Goal: Transaction & Acquisition: Purchase product/service

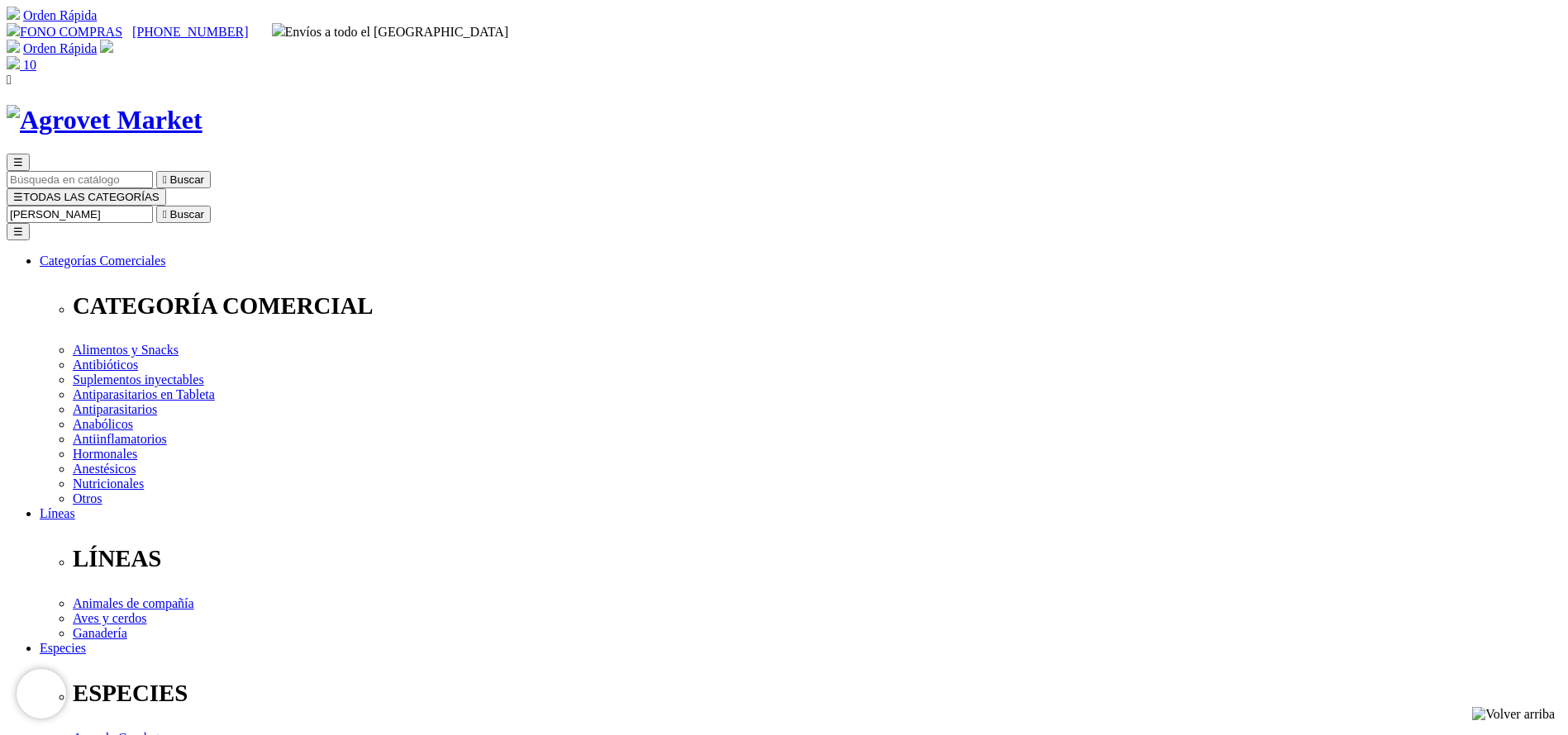
type input "ANA"
click at [156, 205] on button " Buscar" at bounding box center [183, 214] width 55 height 17
click at [153, 205] on input "ANA" at bounding box center [79, 214] width 146 height 17
type input "ANAPLA"
click at [156, 205] on button " Buscar" at bounding box center [183, 214] width 55 height 17
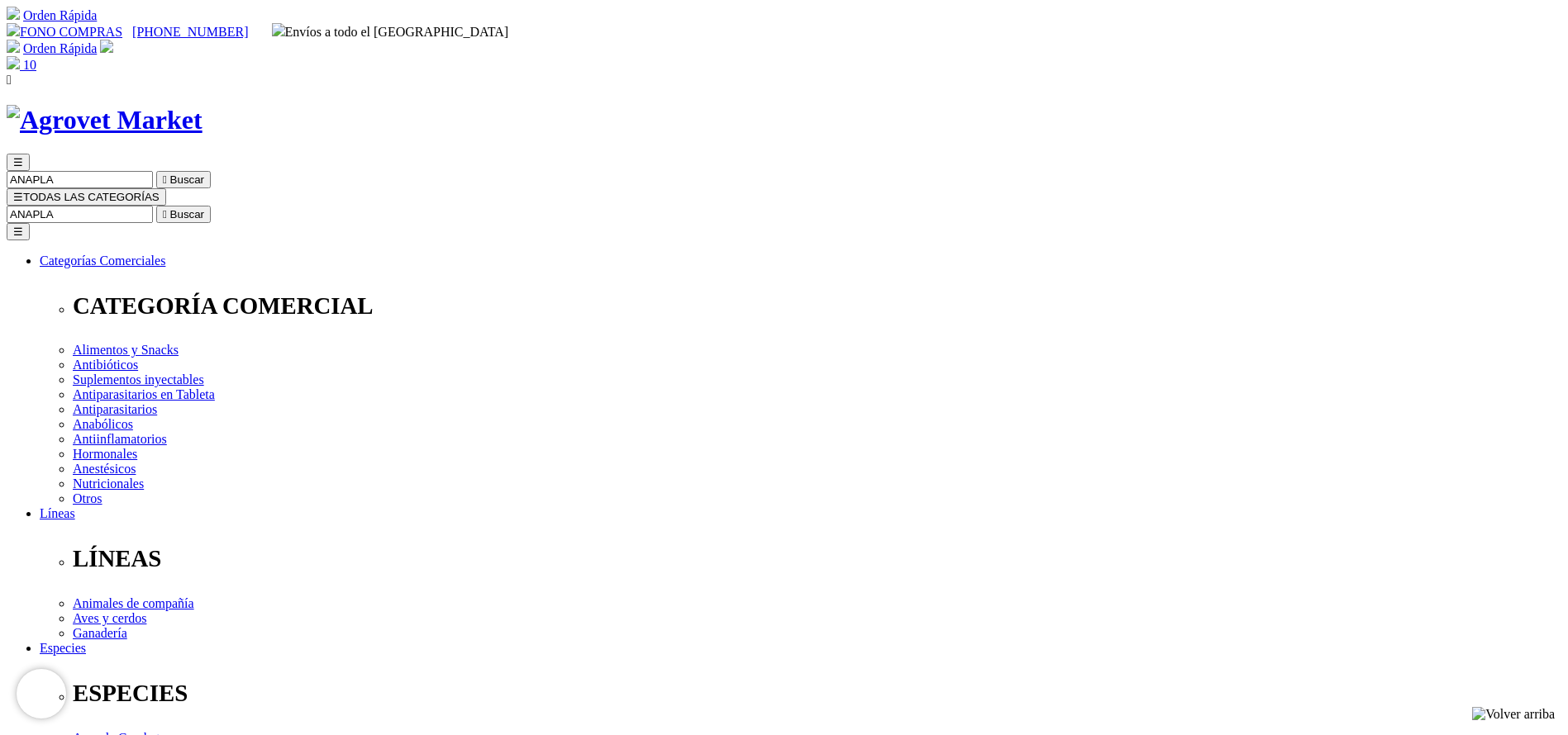
copy div "Imidox® 120"
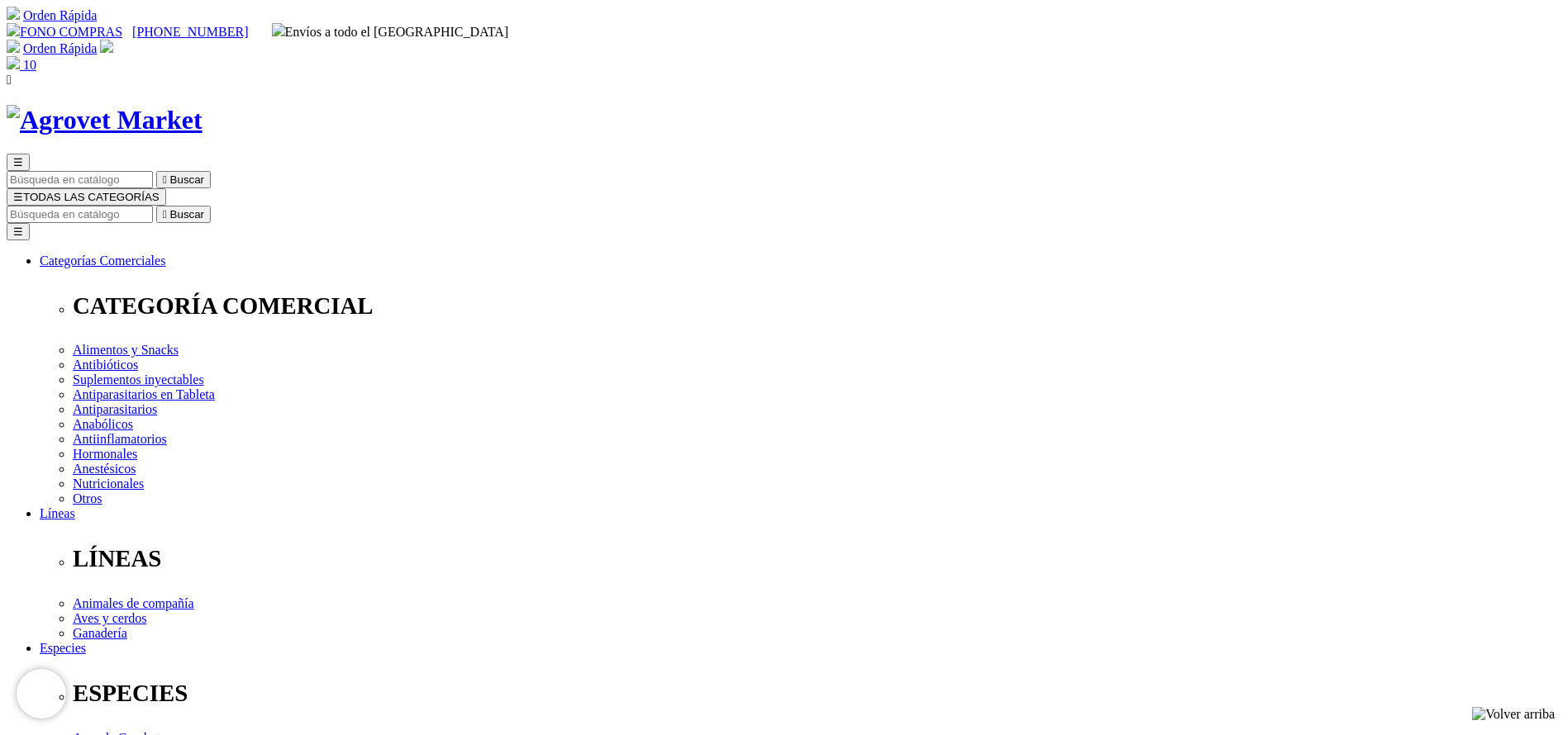
click at [153, 205] on input "Buscar" at bounding box center [79, 214] width 146 height 17
type input "iver"
click at [156, 205] on button " Buscar" at bounding box center [183, 214] width 55 height 17
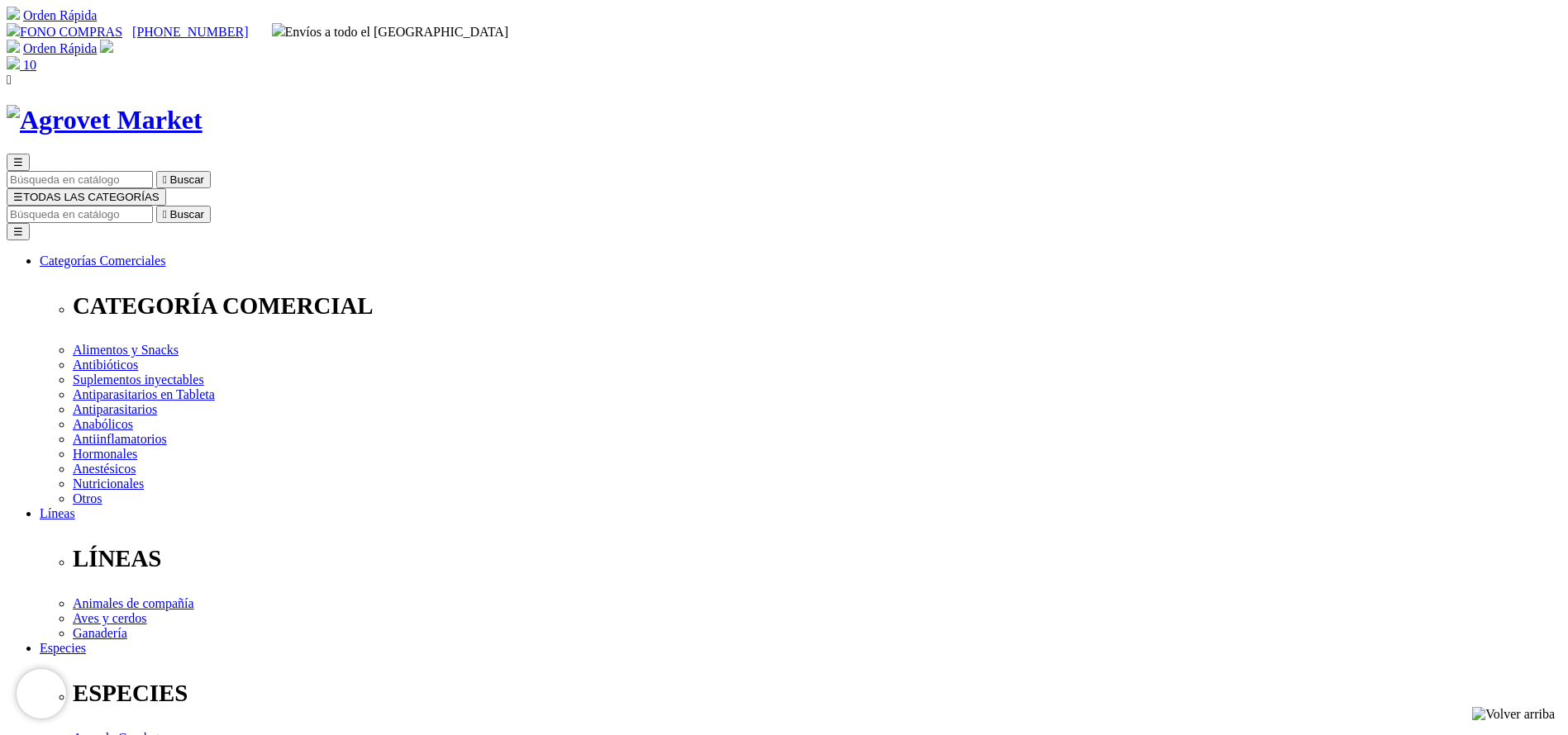
click at [153, 205] on input "Buscar" at bounding box center [79, 214] width 146 height 17
type input "OXANT"
click at [156, 205] on button " Buscar" at bounding box center [183, 214] width 55 height 17
drag, startPoint x: 0, startPoint y: 0, endPoint x: 943, endPoint y: 520, distance: 1076.9
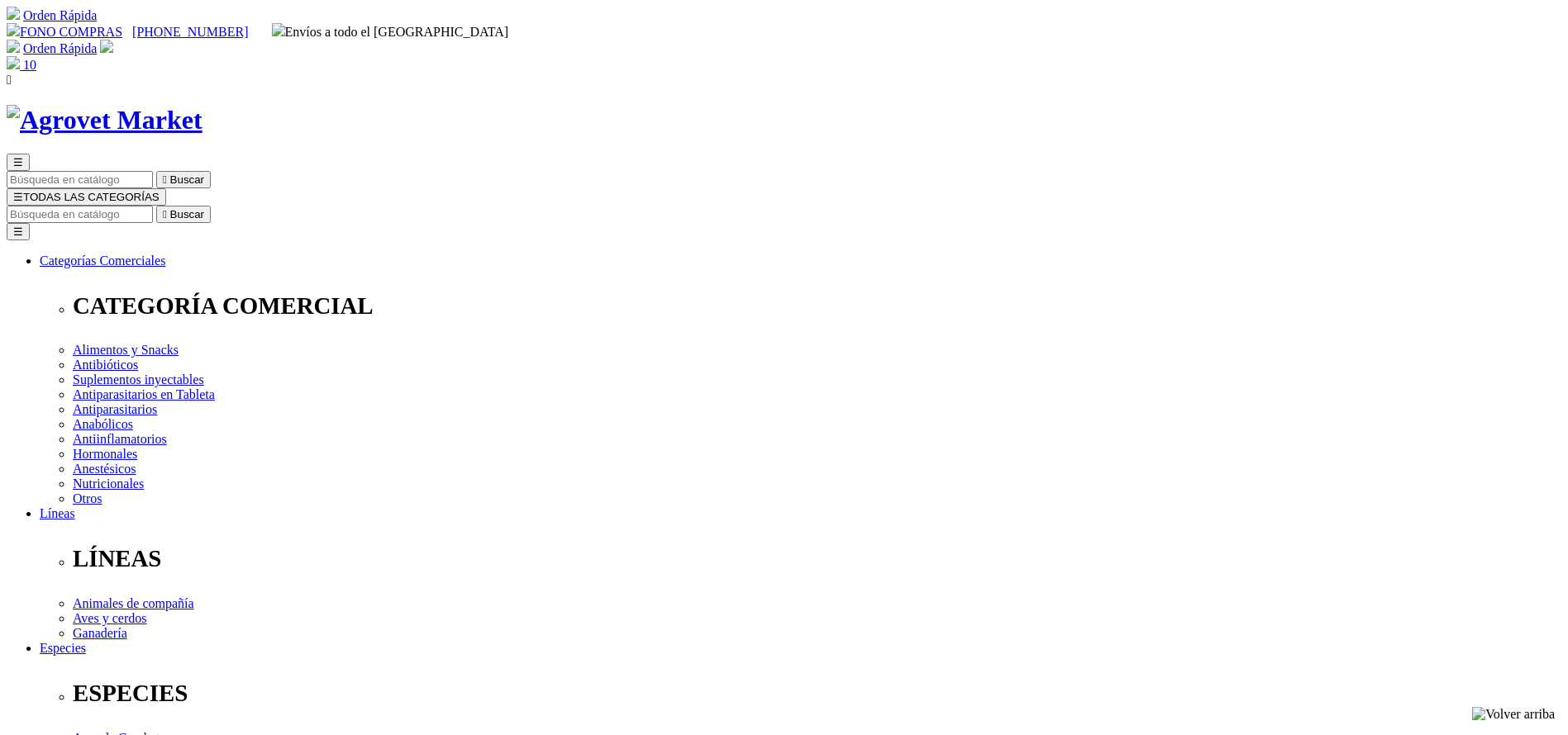
select select "87"
click at [153, 205] on input "Buscar" at bounding box center [79, 214] width 146 height 17
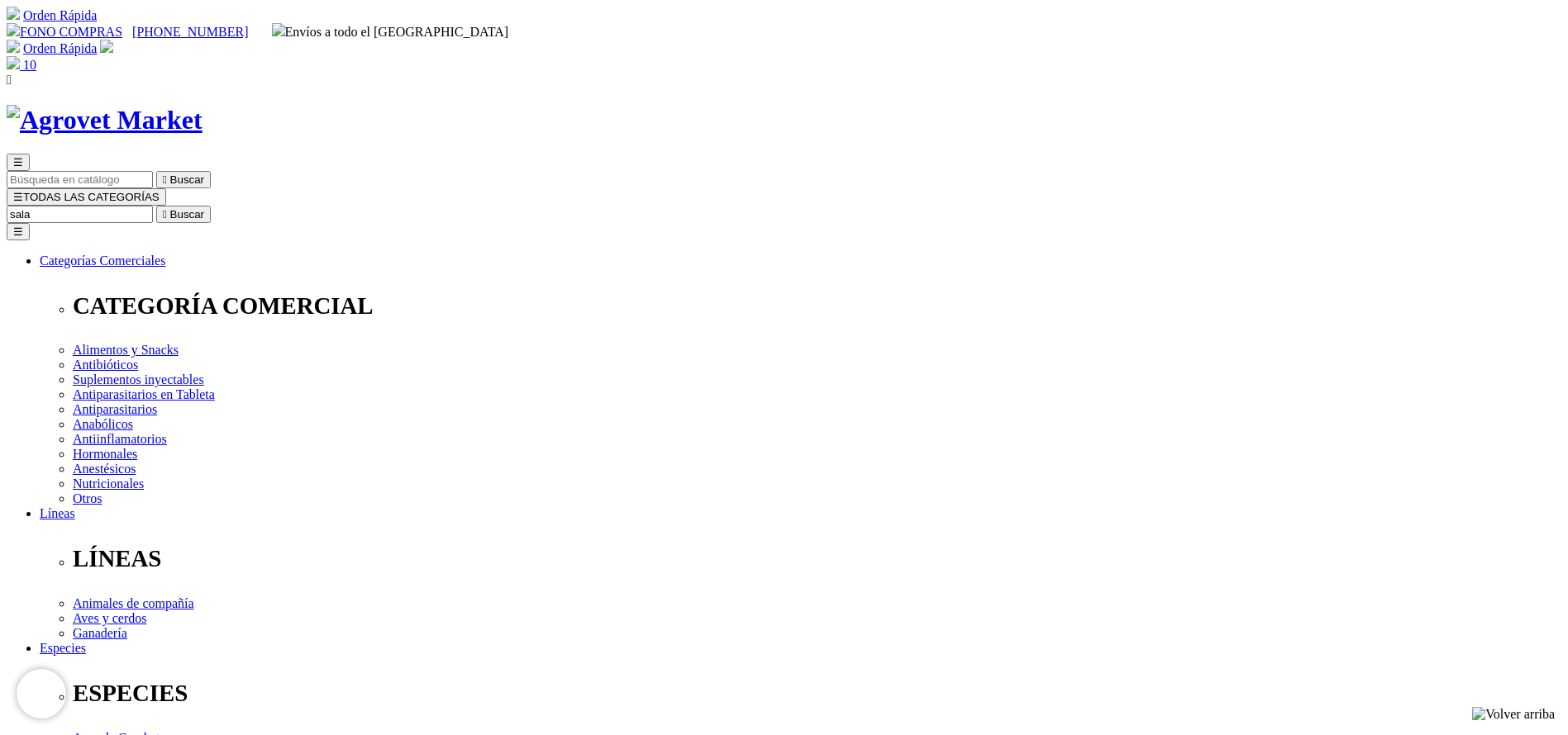
type input "sala"
click at [156, 205] on button " Buscar" at bounding box center [183, 214] width 55 height 17
select select "374"
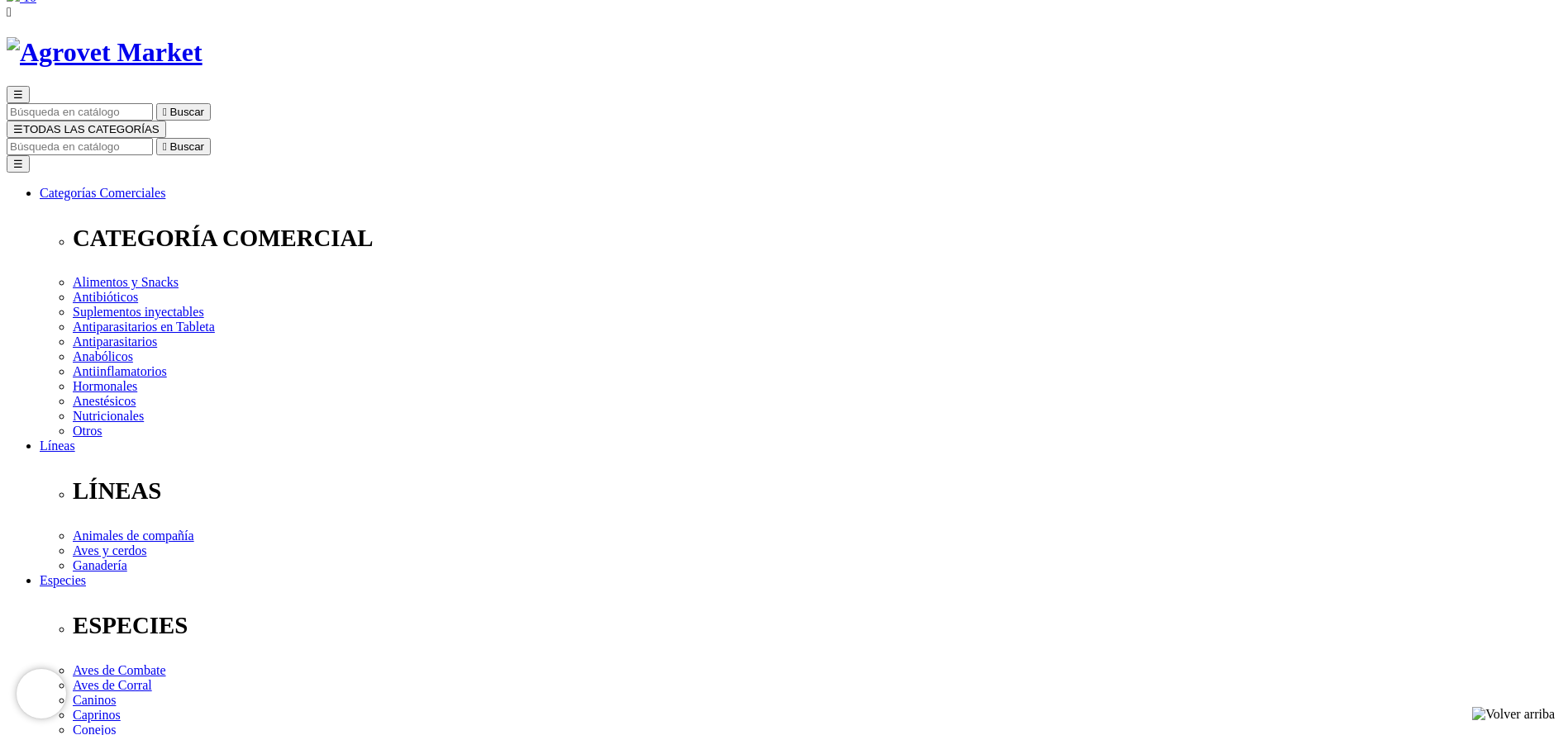
scroll to position [124, 0]
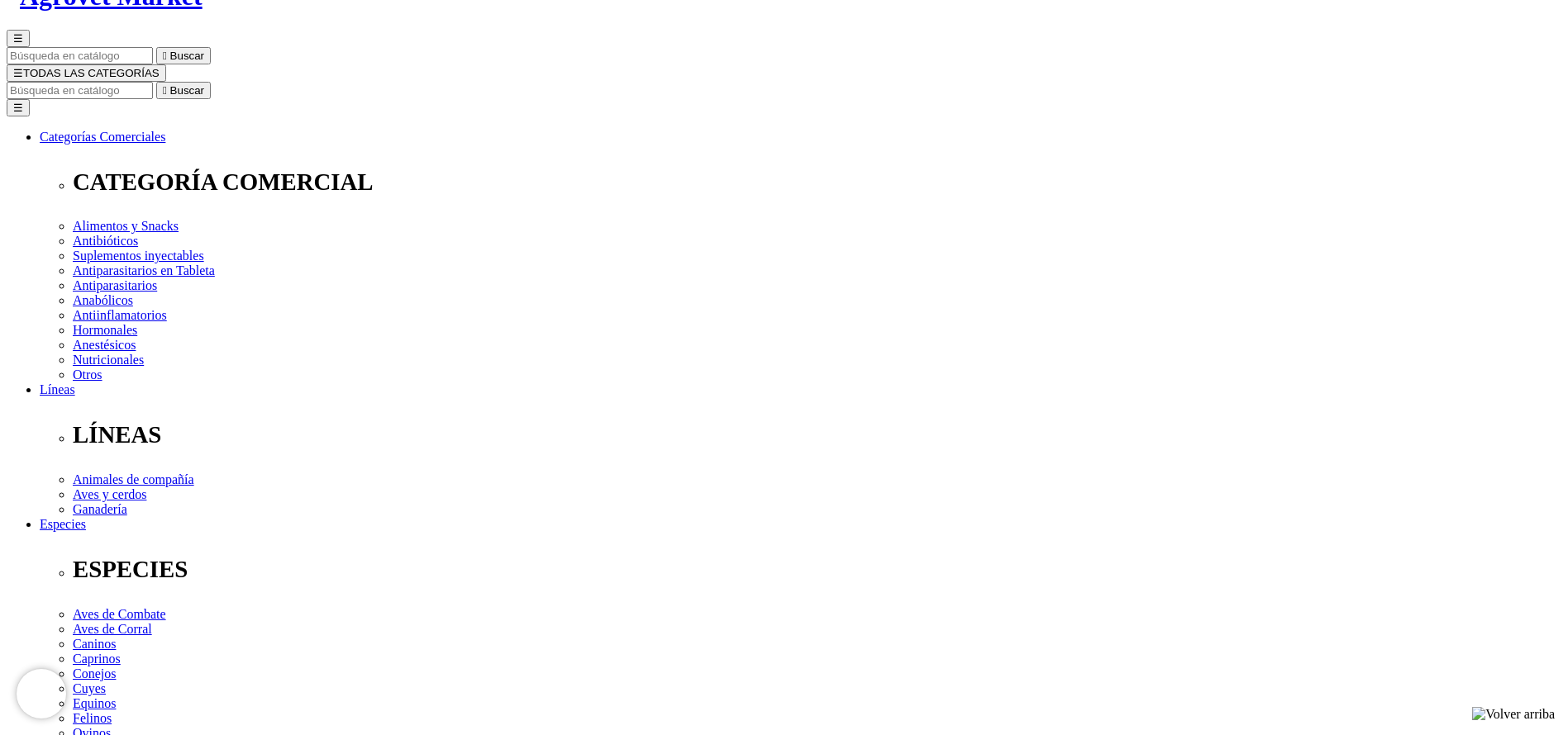
select select "374"
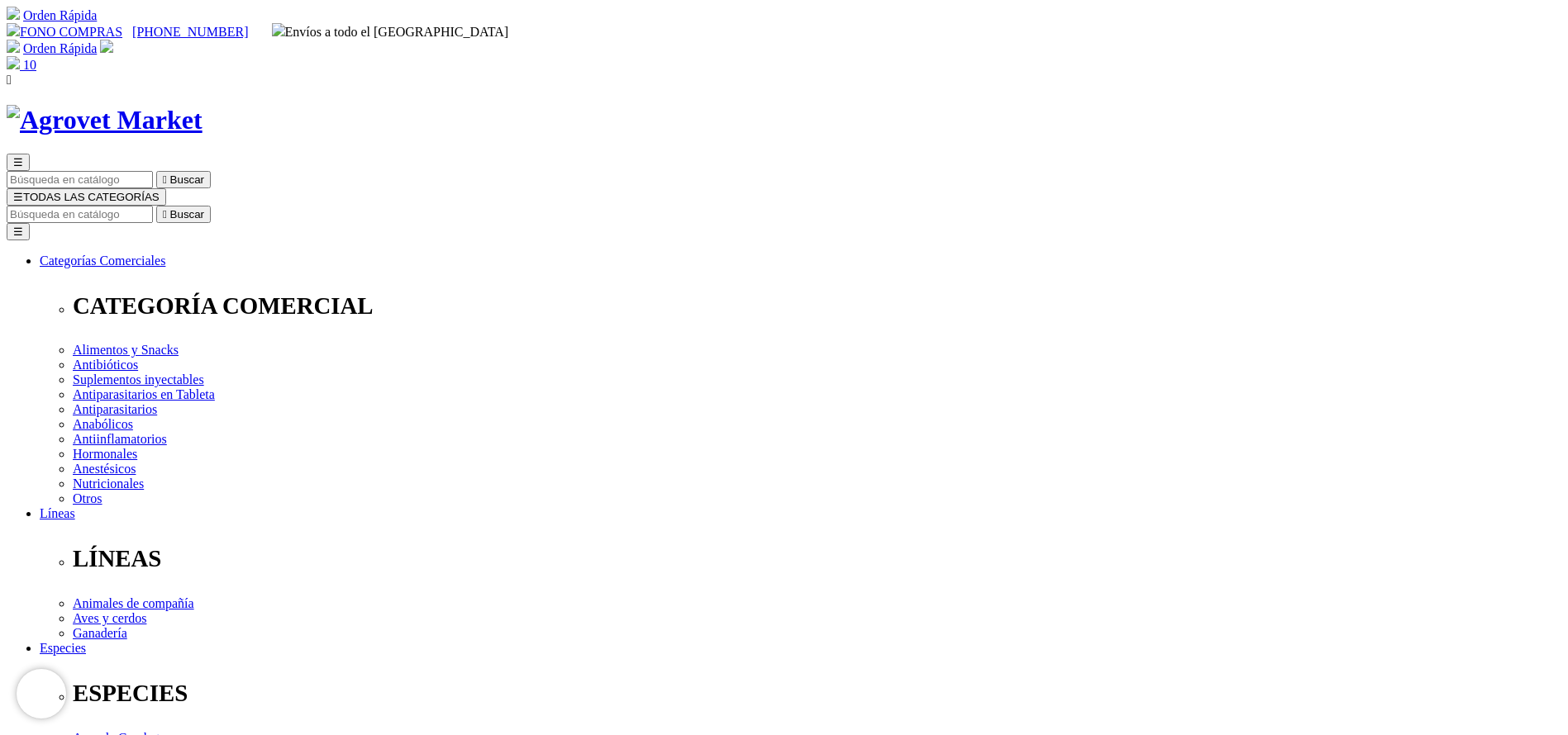
click at [153, 205] on input "Buscar" at bounding box center [79, 214] width 146 height 17
paste input "Pyridoxine"
type input "Pyridoxine"
click at [156, 205] on button " Buscar" at bounding box center [183, 214] width 55 height 17
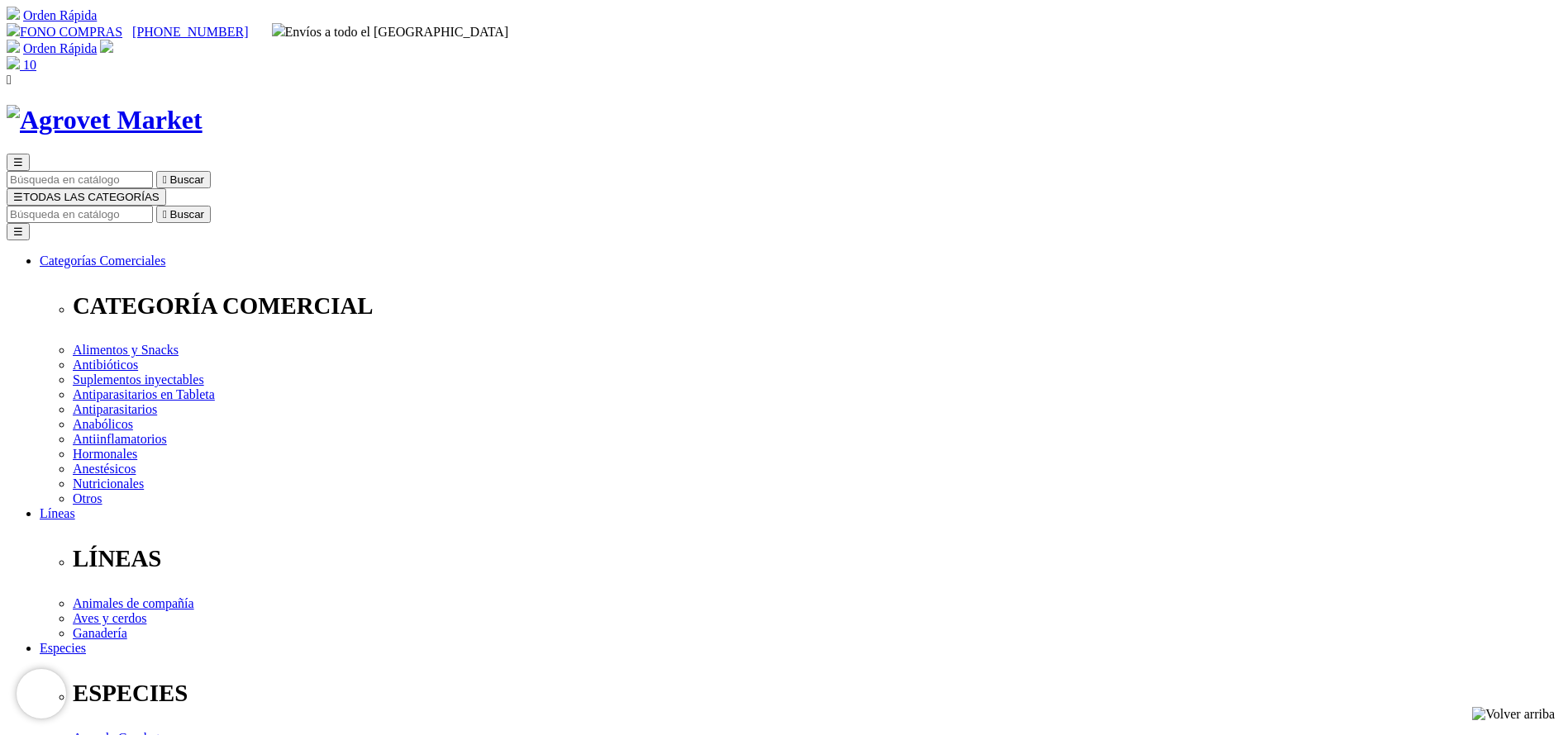
select select "374"
select select "373"
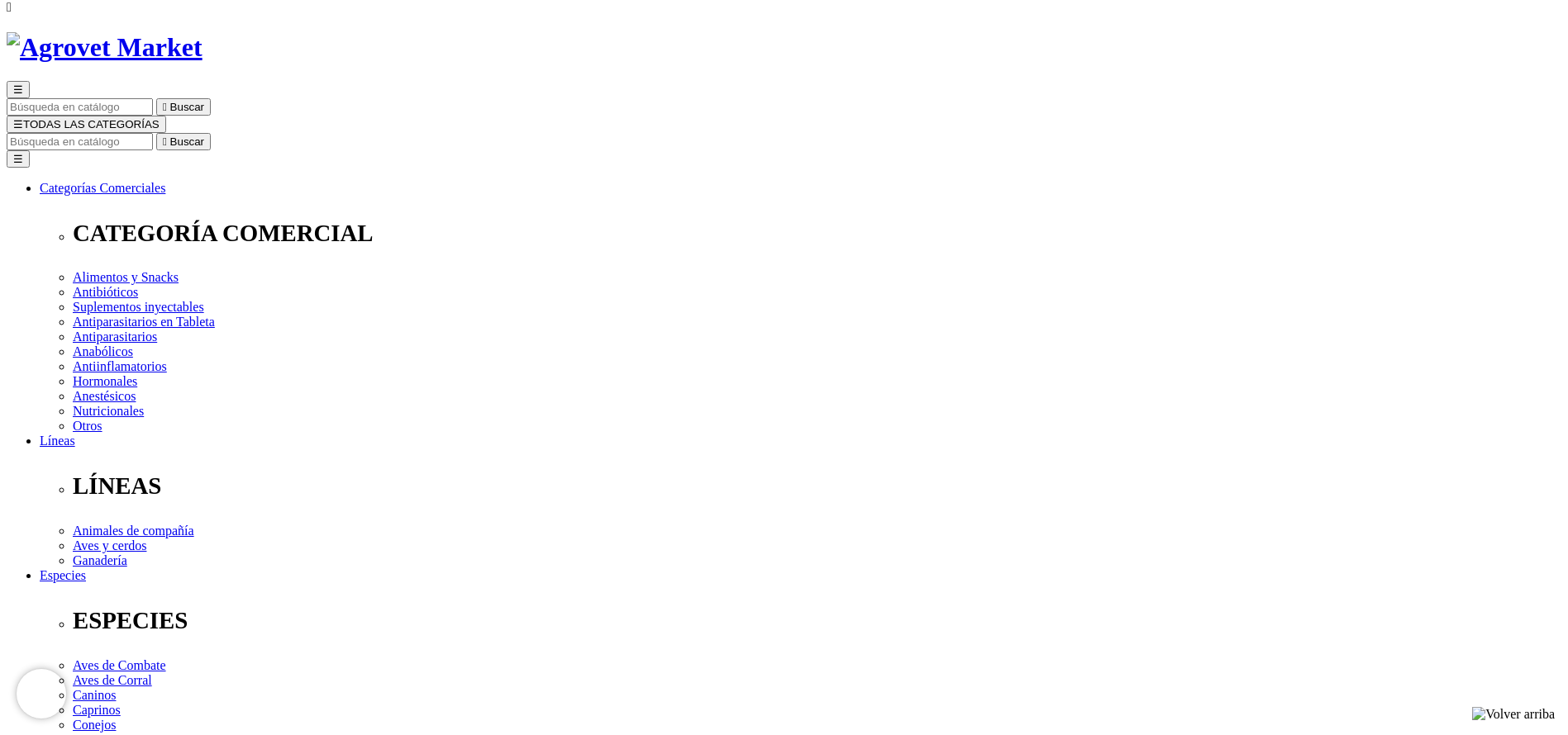
scroll to position [124, 0]
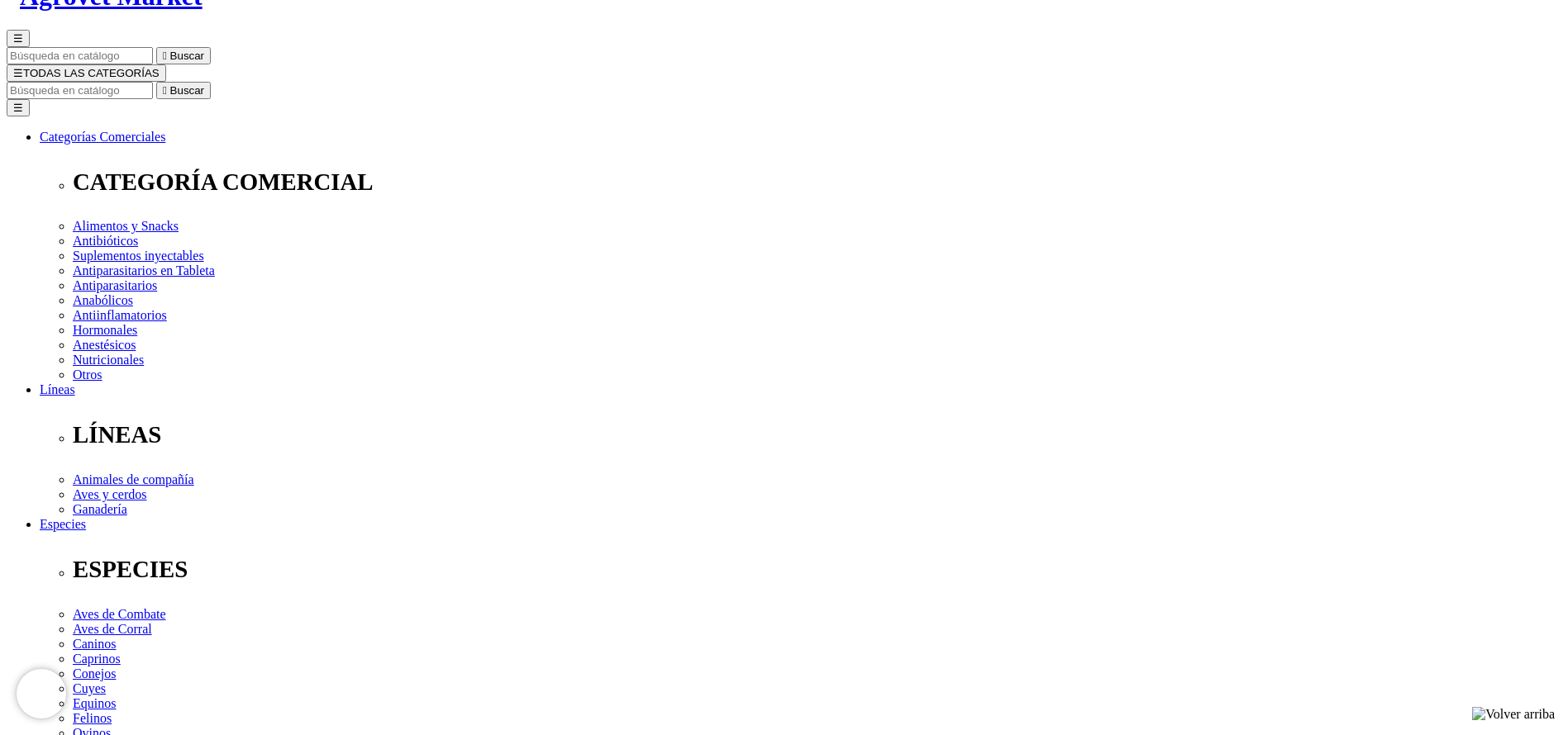
select select "373"
